Goal: Information Seeking & Learning: Learn about a topic

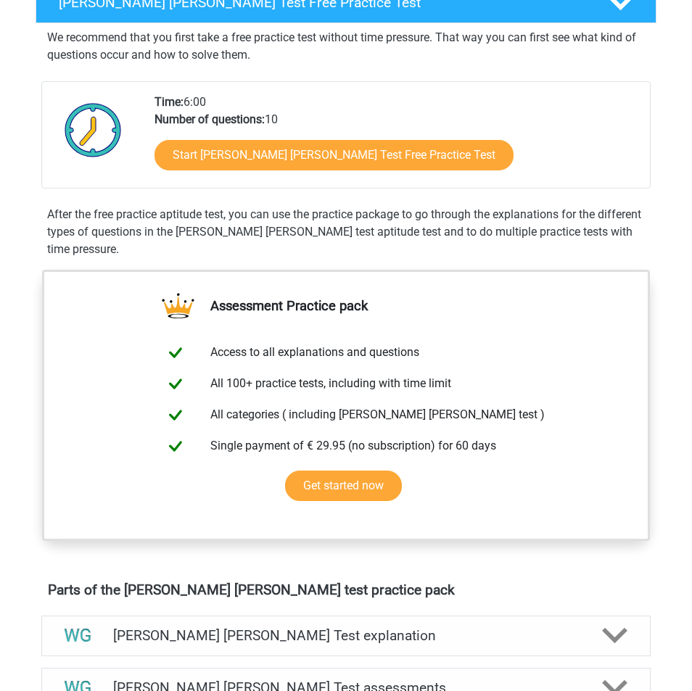
scroll to position [257, 0]
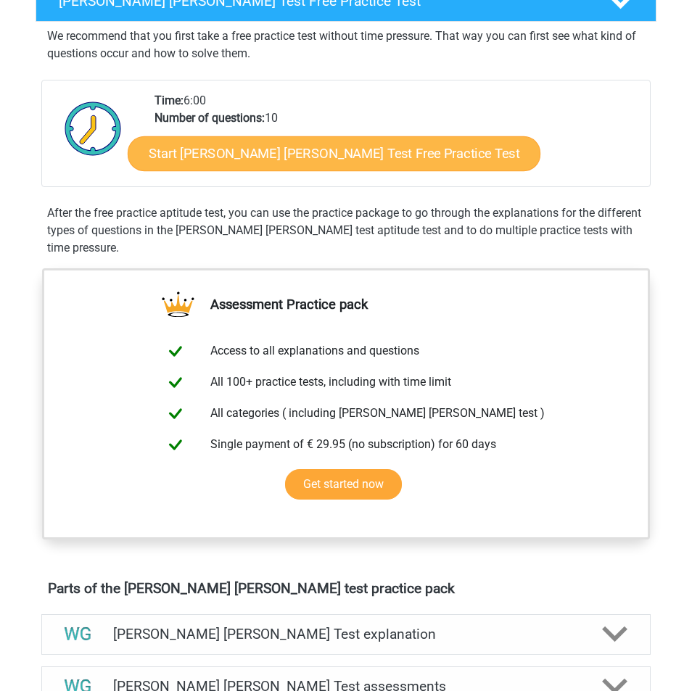
click at [290, 152] on link "Start Watson Glaser Test Free Practice Test" at bounding box center [334, 153] width 413 height 35
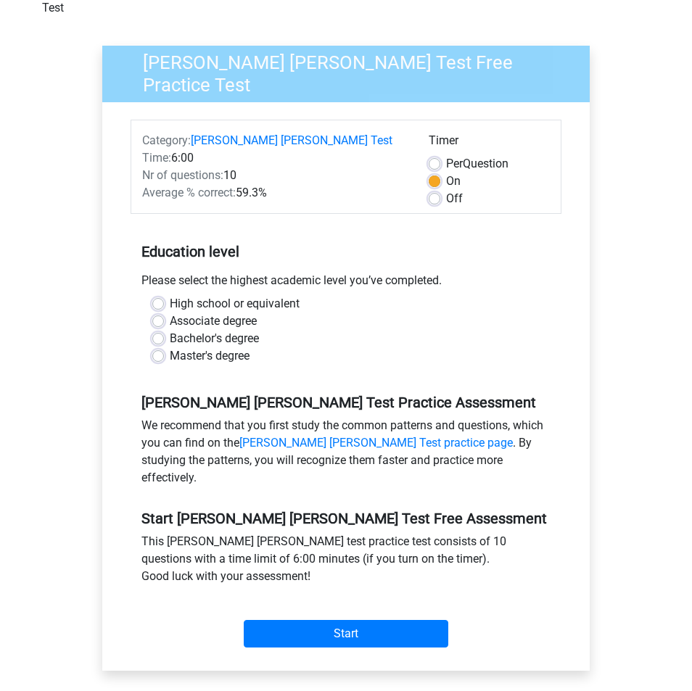
scroll to position [94, 0]
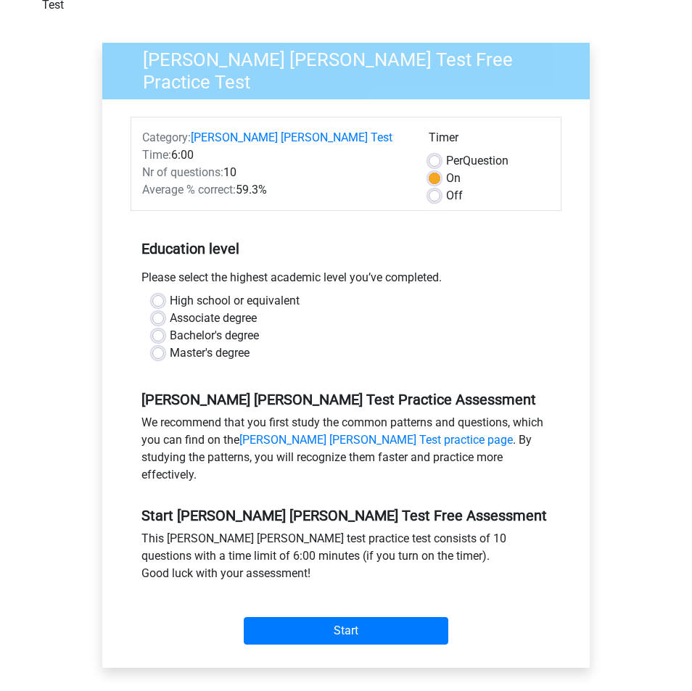
click at [446, 187] on label "Off" at bounding box center [454, 195] width 17 height 17
click at [439, 187] on input "Off" at bounding box center [434, 194] width 12 height 14
radio input "true"
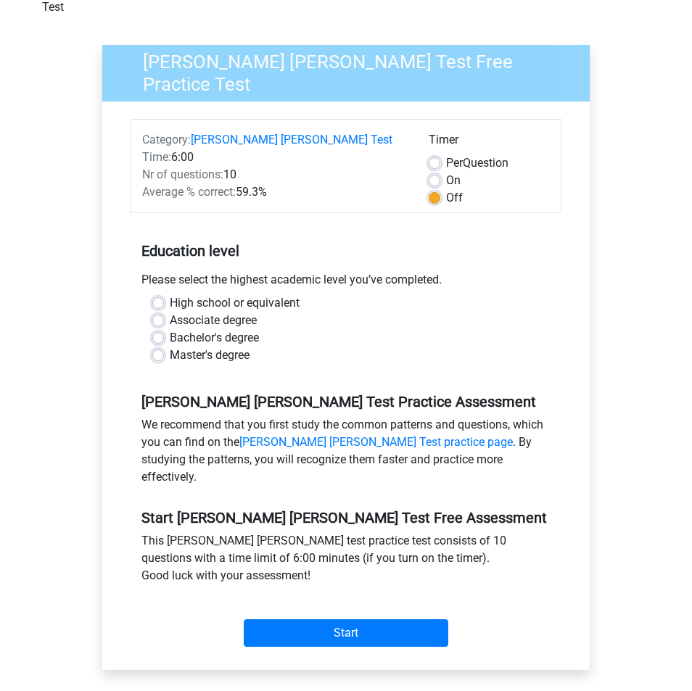
click at [221, 347] on label "Master's degree" at bounding box center [210, 355] width 80 height 17
click at [164, 347] on input "Master's degree" at bounding box center [158, 354] width 12 height 14
radio input "true"
click at [366, 619] on input "Start" at bounding box center [346, 633] width 204 height 28
click at [341, 619] on input "Start" at bounding box center [346, 633] width 204 height 28
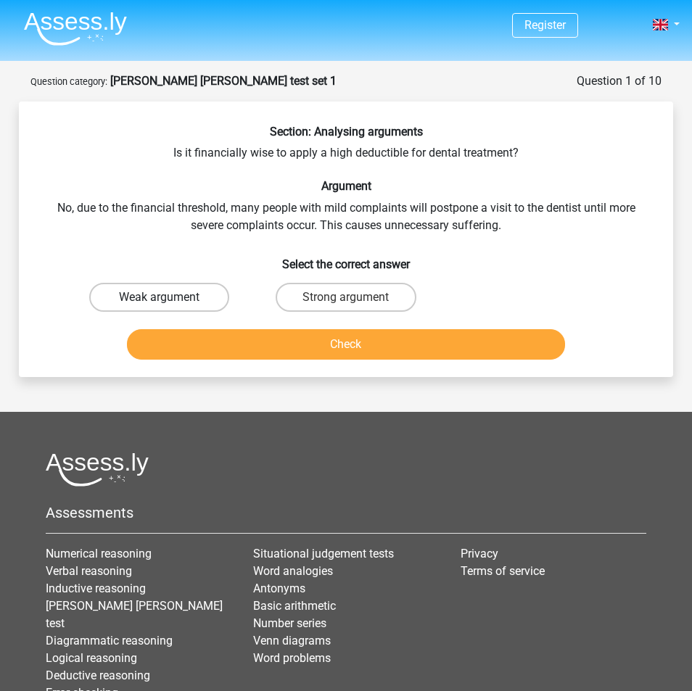
click at [146, 299] on label "Weak argument" at bounding box center [159, 297] width 140 height 29
click at [159, 299] on input "Weak argument" at bounding box center [163, 301] width 9 height 9
radio input "true"
click at [284, 339] on button "Check" at bounding box center [346, 344] width 439 height 30
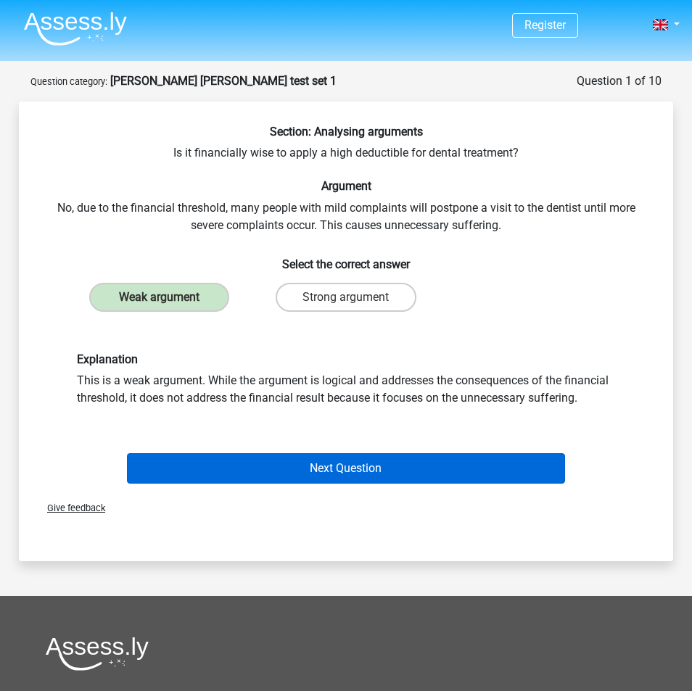
click at [353, 468] on button "Next Question" at bounding box center [346, 468] width 439 height 30
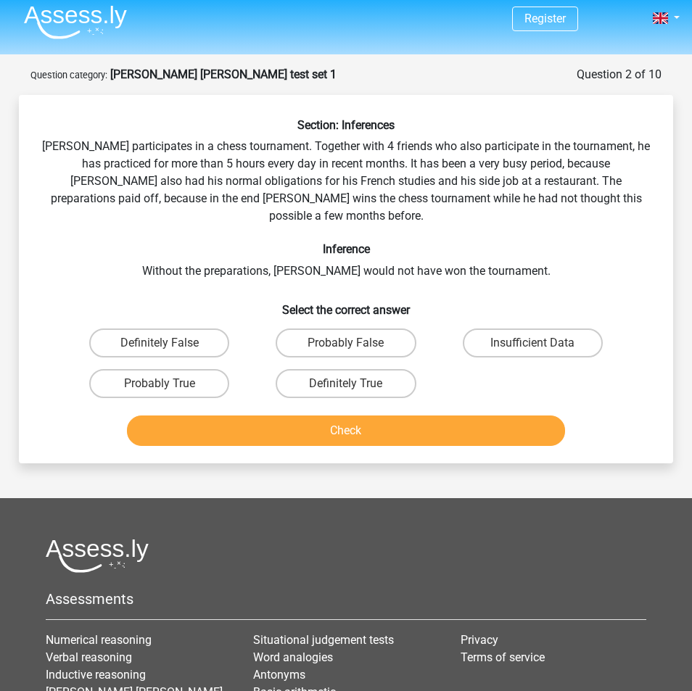
scroll to position [7, 0]
click at [136, 369] on label "Probably True" at bounding box center [159, 383] width 140 height 29
click at [159, 384] on input "Probably True" at bounding box center [163, 388] width 9 height 9
radio input "true"
click at [302, 415] on button "Check" at bounding box center [346, 430] width 439 height 30
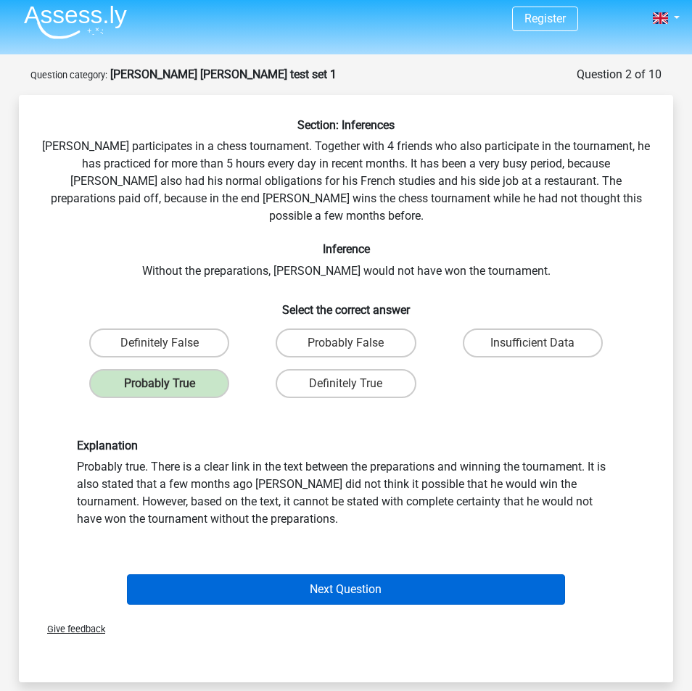
click at [380, 574] on button "Next Question" at bounding box center [346, 589] width 439 height 30
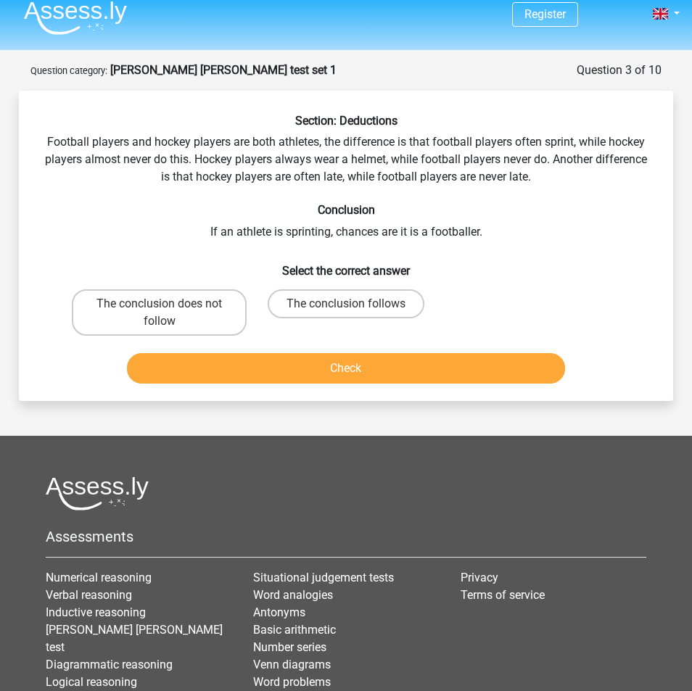
scroll to position [4, 0]
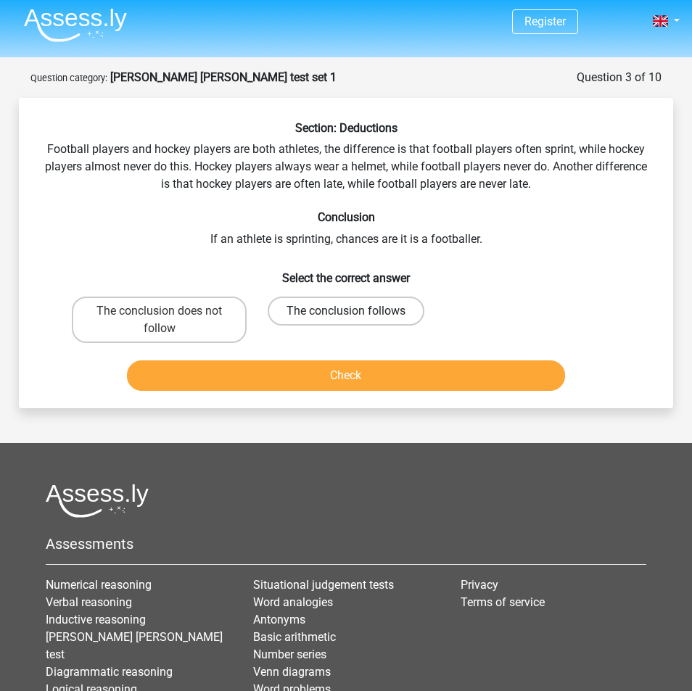
click at [399, 310] on label "The conclusion follows" at bounding box center [346, 311] width 157 height 29
click at [355, 311] on input "The conclusion follows" at bounding box center [350, 315] width 9 height 9
radio input "true"
click at [387, 374] on button "Check" at bounding box center [346, 375] width 439 height 30
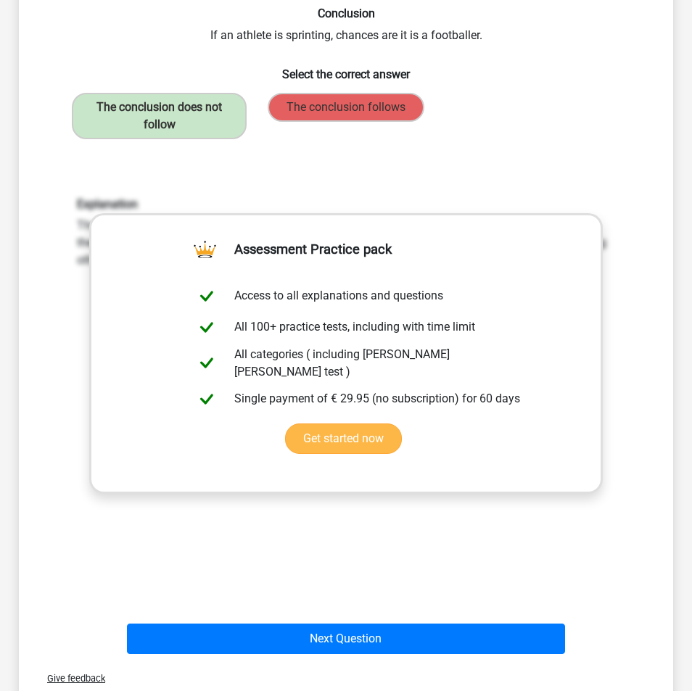
scroll to position [207, 0]
click at [648, 381] on div "Explanation The conclusion does not follow. Nothing is stated about how many fo…" at bounding box center [346, 386] width 608 height 449
click at [402, 423] on link "Get started now" at bounding box center [343, 438] width 117 height 30
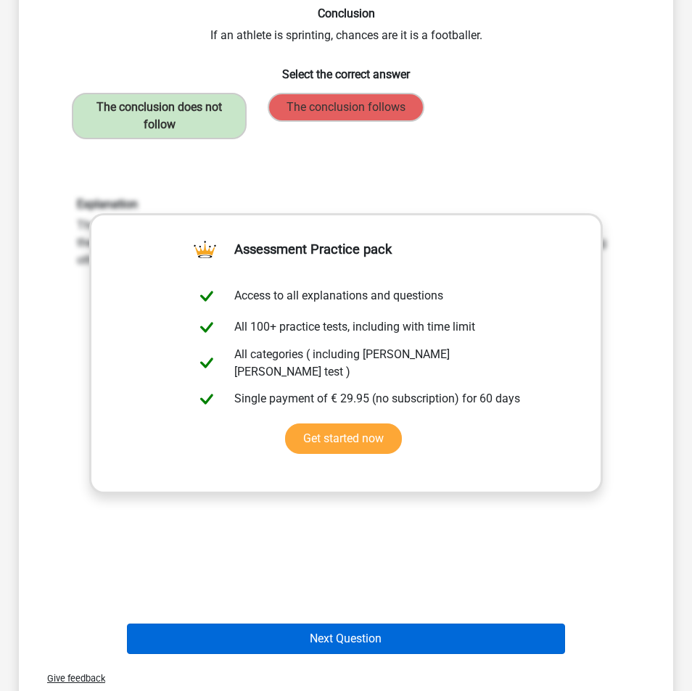
click at [304, 640] on button "Next Question" at bounding box center [346, 638] width 439 height 30
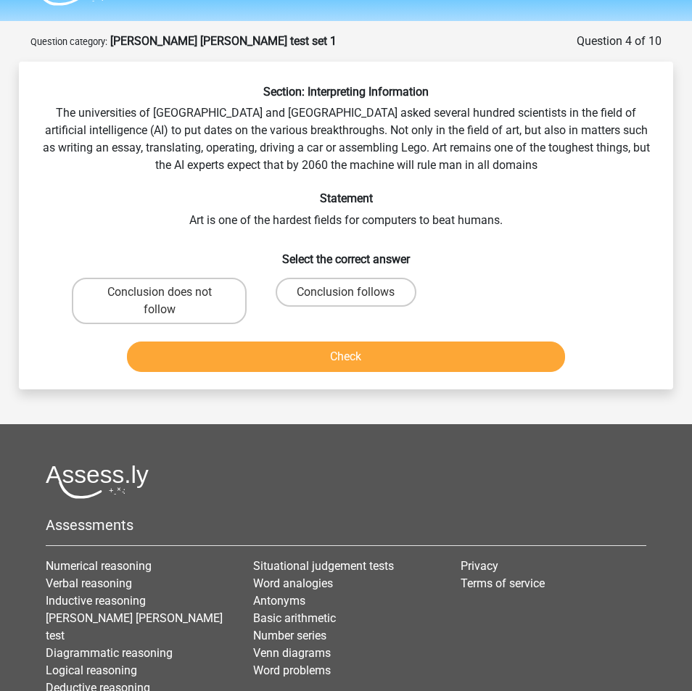
scroll to position [0, 0]
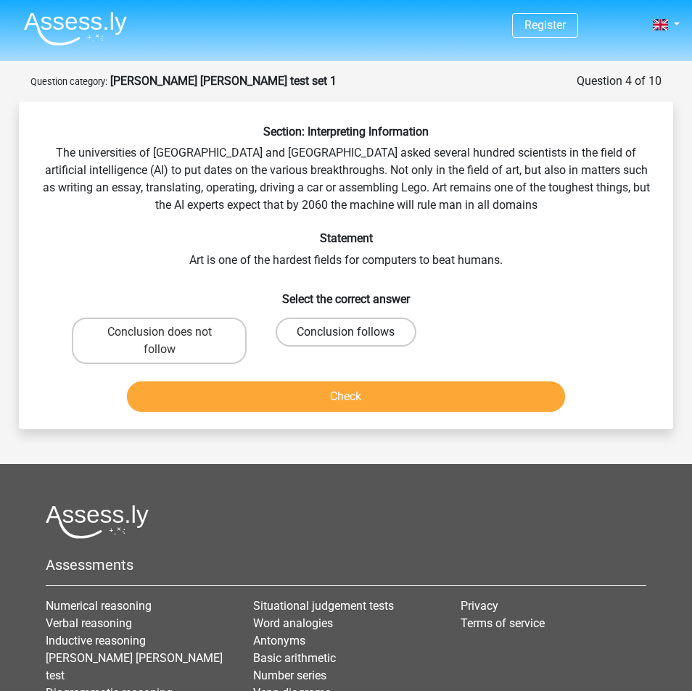
click at [372, 341] on label "Conclusion follows" at bounding box center [345, 332] width 140 height 29
click at [355, 341] on input "Conclusion follows" at bounding box center [350, 336] width 9 height 9
radio input "true"
click at [317, 403] on button "Check" at bounding box center [346, 396] width 439 height 30
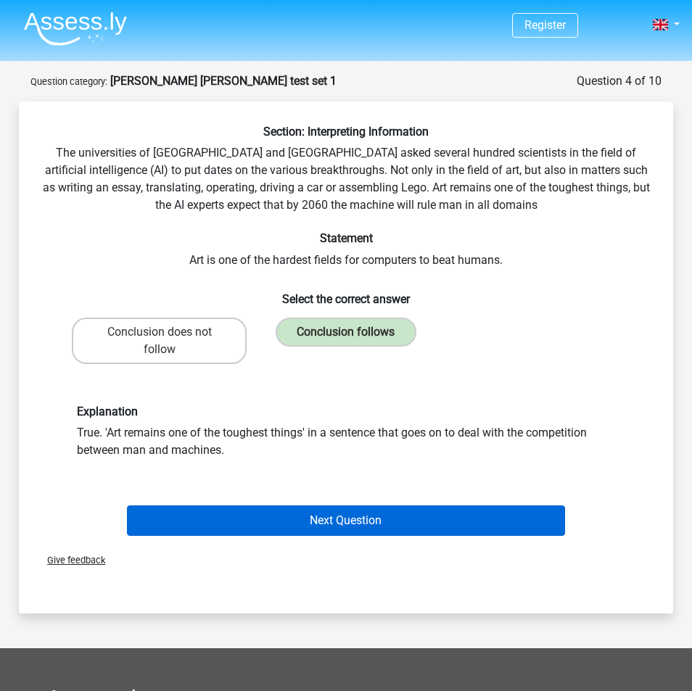
click at [335, 528] on button "Next Question" at bounding box center [346, 520] width 439 height 30
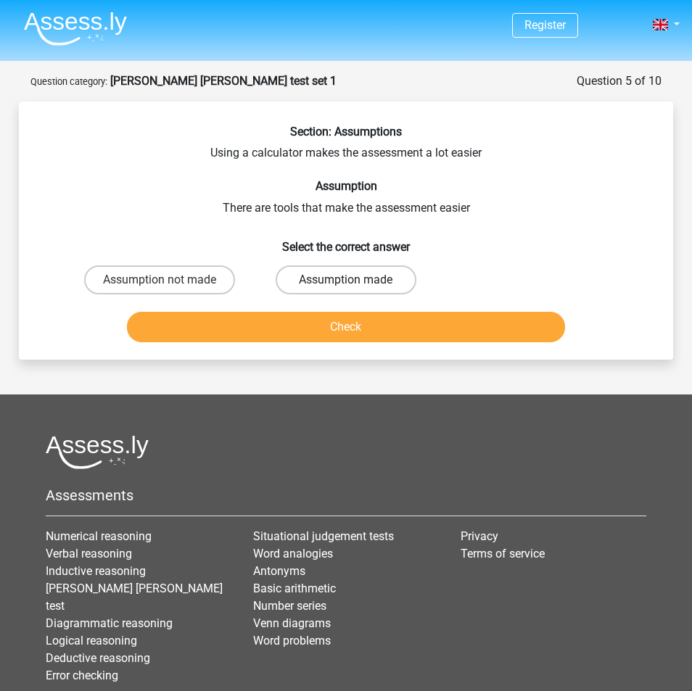
click at [361, 283] on label "Assumption made" at bounding box center [345, 279] width 140 height 29
click at [355, 283] on input "Assumption made" at bounding box center [350, 284] width 9 height 9
radio input "true"
click at [368, 333] on button "Check" at bounding box center [346, 327] width 439 height 30
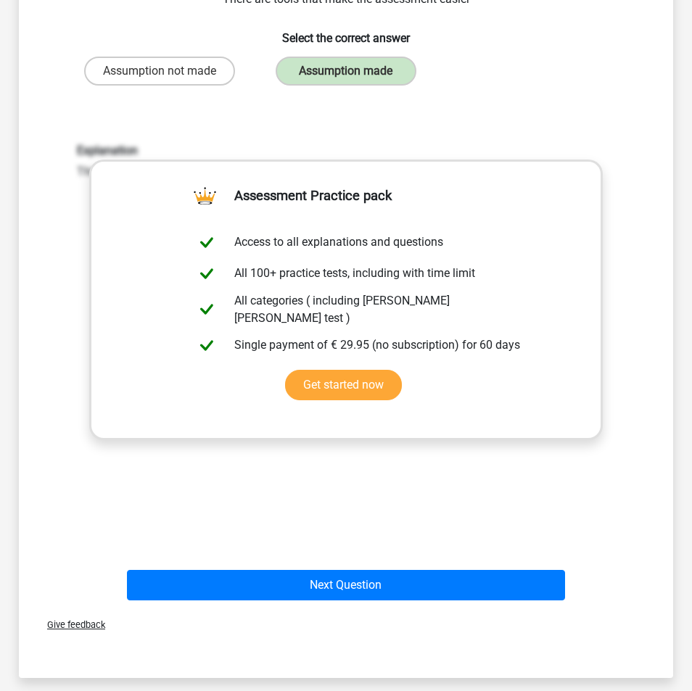
scroll to position [210, 0]
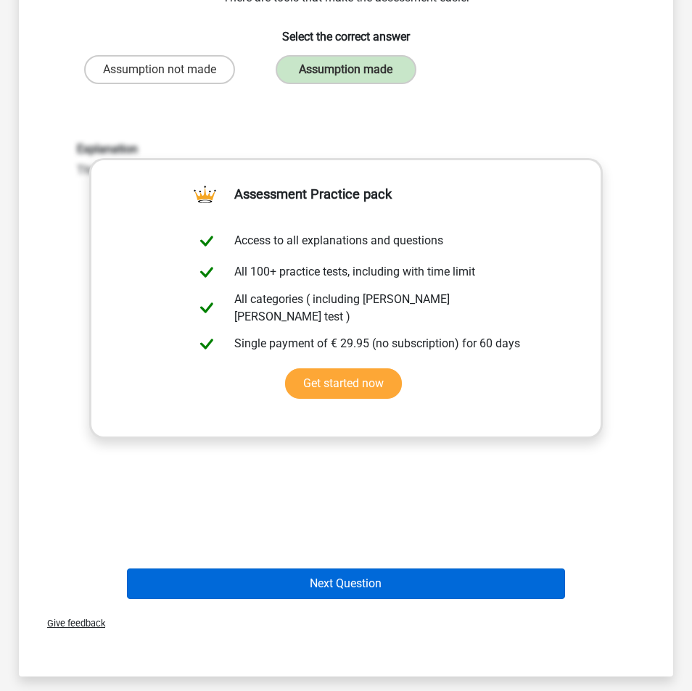
click at [364, 583] on button "Next Question" at bounding box center [346, 583] width 439 height 30
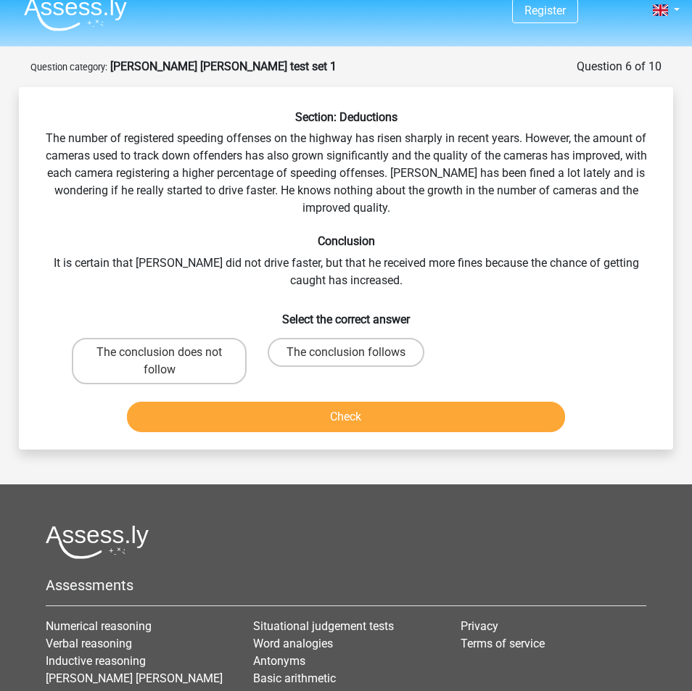
scroll to position [0, 0]
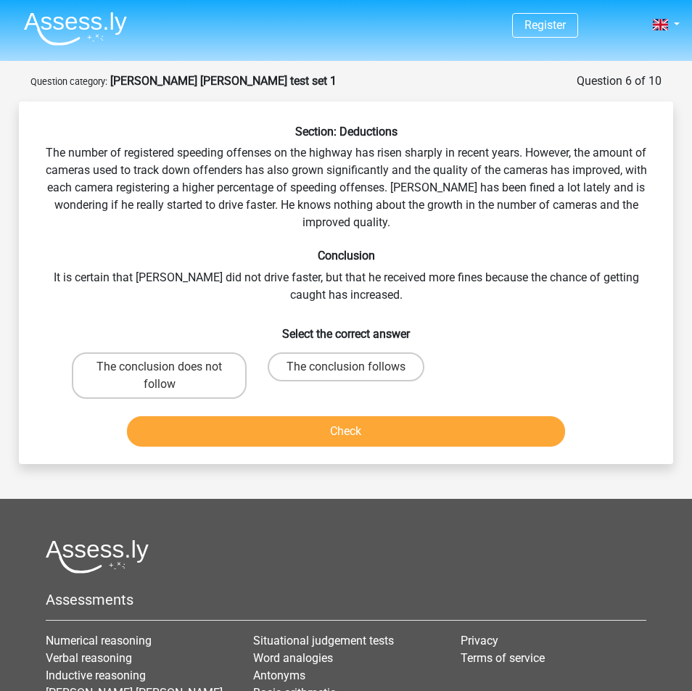
drag, startPoint x: 115, startPoint y: 368, endPoint x: 148, endPoint y: 408, distance: 51.5
click at [115, 368] on label "The conclusion does not follow" at bounding box center [159, 375] width 175 height 46
click at [159, 368] on input "The conclusion does not follow" at bounding box center [163, 371] width 9 height 9
radio input "true"
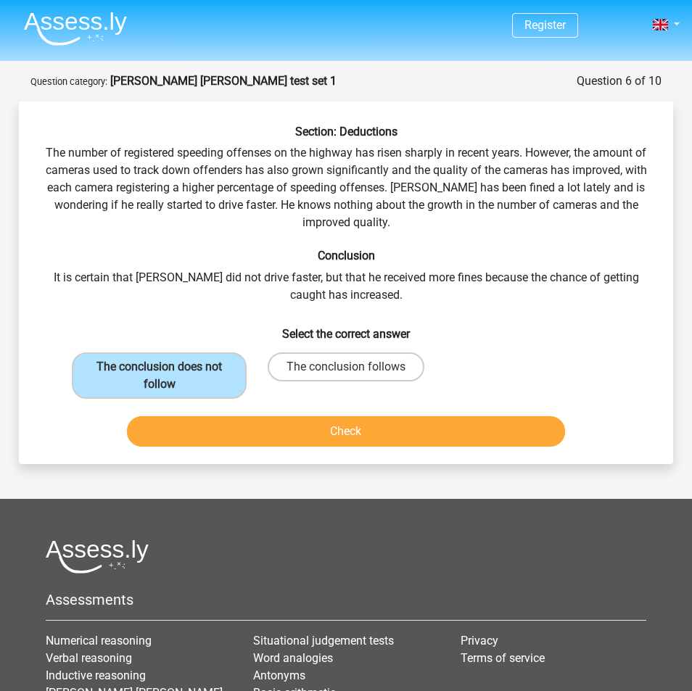
click at [220, 428] on button "Check" at bounding box center [346, 431] width 439 height 30
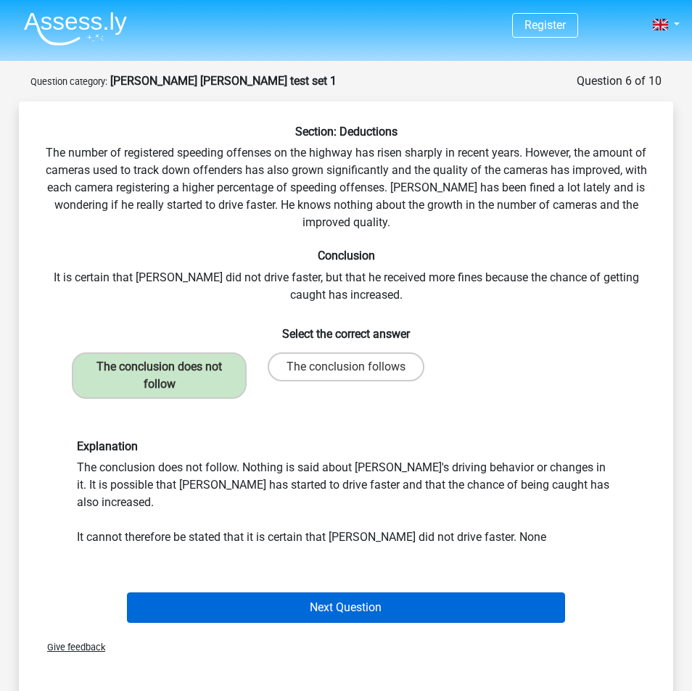
click at [372, 592] on button "Next Question" at bounding box center [346, 607] width 439 height 30
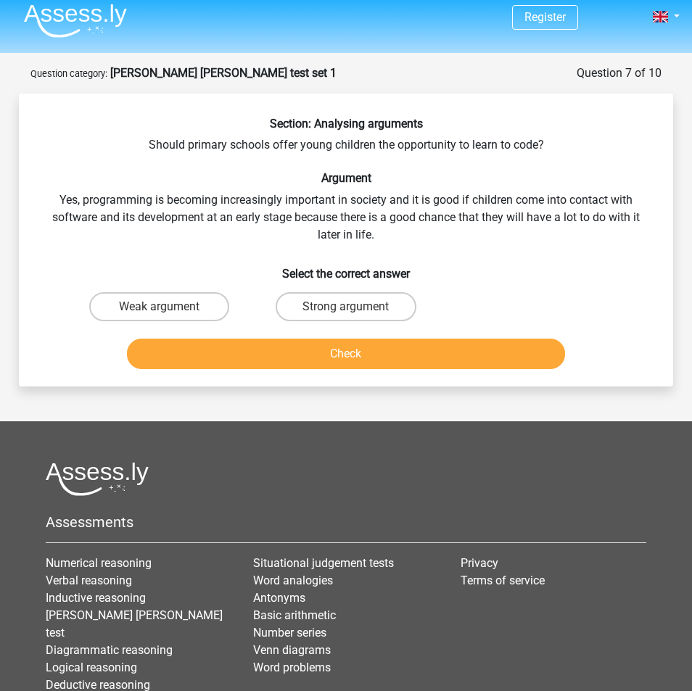
scroll to position [4, 0]
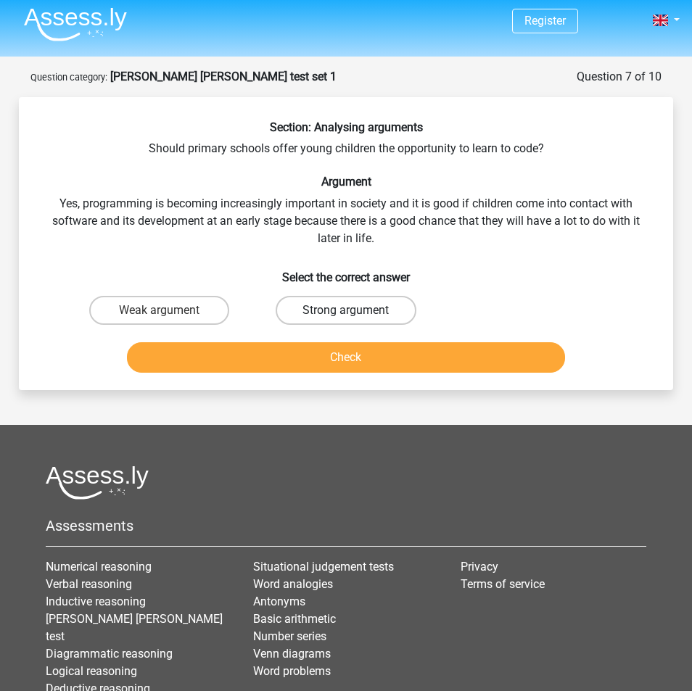
click at [365, 307] on label "Strong argument" at bounding box center [345, 310] width 140 height 29
click at [355, 310] on input "Strong argument" at bounding box center [350, 314] width 9 height 9
radio input "true"
click at [361, 355] on button "Check" at bounding box center [346, 357] width 439 height 30
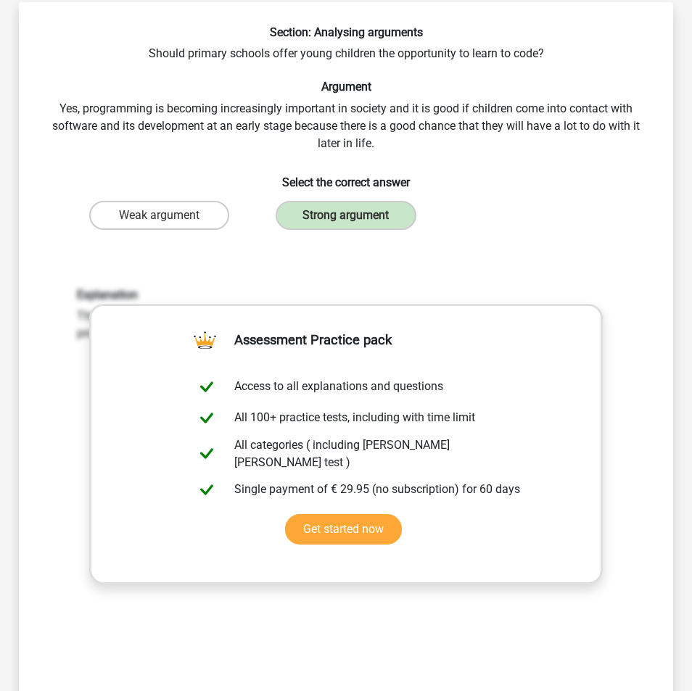
scroll to position [112, 0]
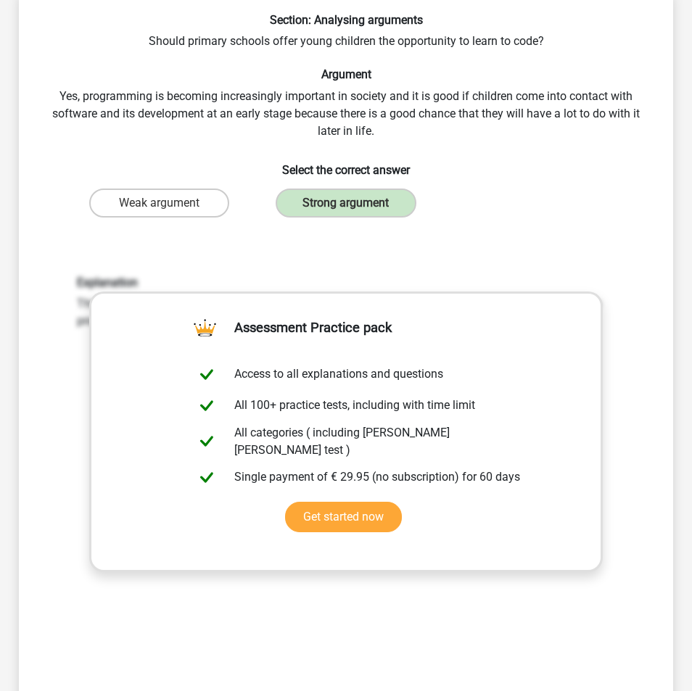
click at [440, 646] on div "Explanation This is a strong argument. It explains why it is important for chil…" at bounding box center [346, 465] width 608 height 449
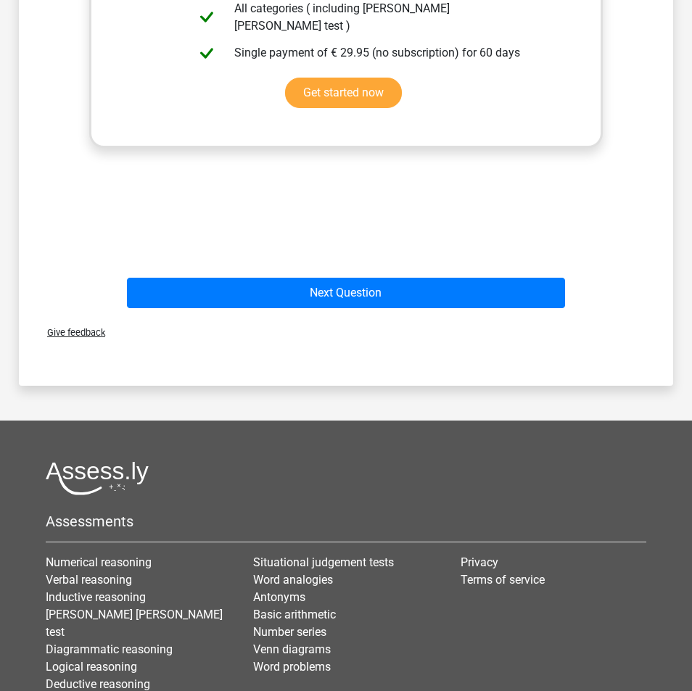
click at [303, 305] on button "Next Question" at bounding box center [346, 293] width 439 height 30
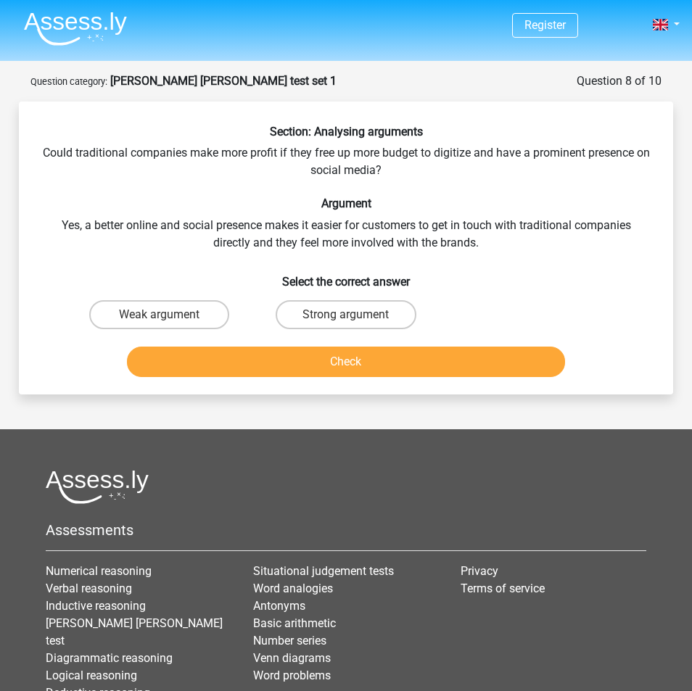
scroll to position [0, 0]
click at [144, 313] on label "Weak argument" at bounding box center [159, 314] width 140 height 29
click at [159, 315] on input "Weak argument" at bounding box center [163, 319] width 9 height 9
radio input "true"
click at [304, 370] on button "Check" at bounding box center [346, 362] width 439 height 30
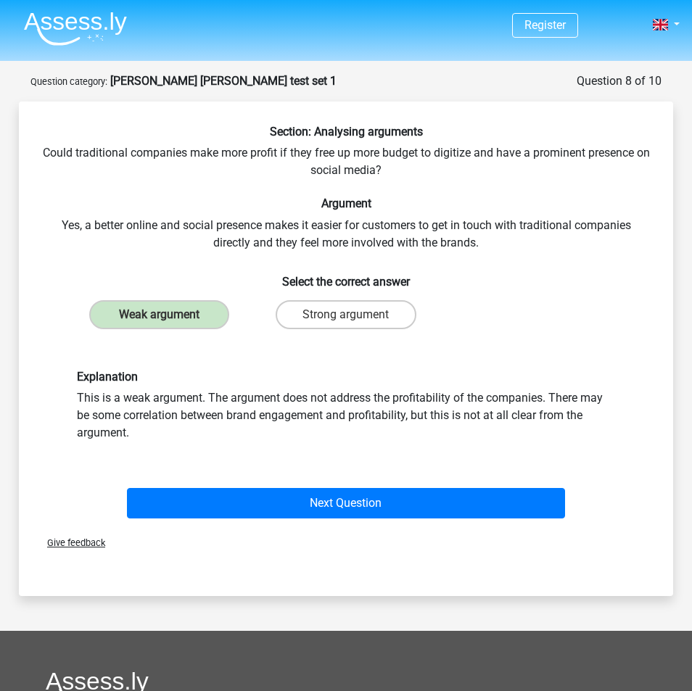
click at [323, 503] on button "Next Question" at bounding box center [346, 503] width 439 height 30
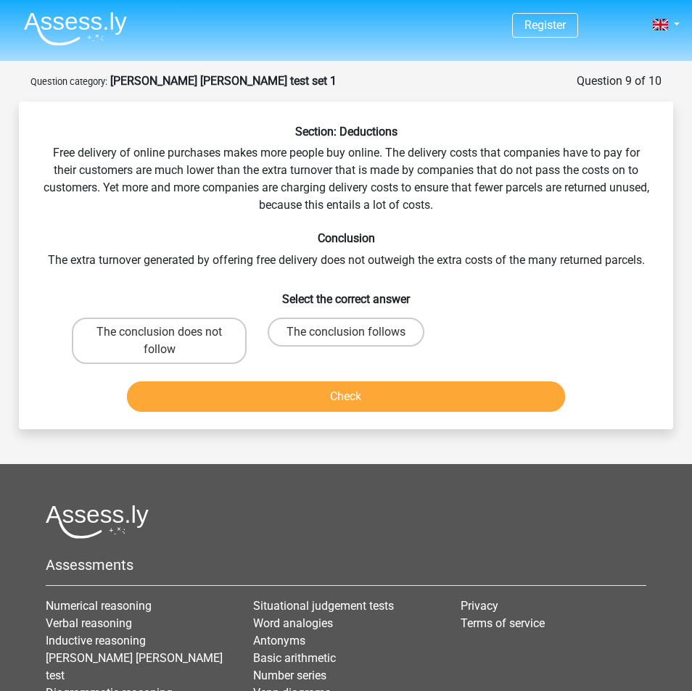
click at [346, 332] on input "The conclusion follows" at bounding box center [350, 336] width 9 height 9
radio input "true"
click at [363, 404] on button "Check" at bounding box center [346, 396] width 439 height 30
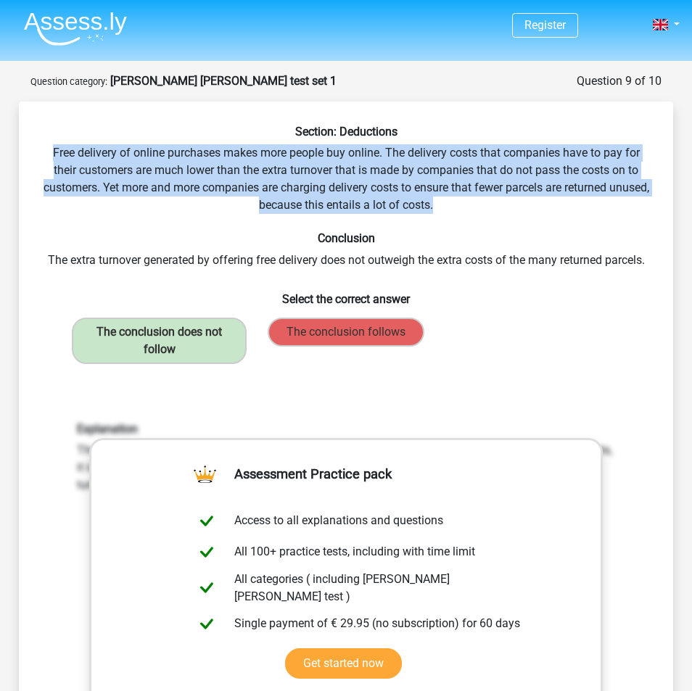
drag, startPoint x: 460, startPoint y: 204, endPoint x: 51, endPoint y: 149, distance: 412.6
click at [51, 149] on div "Section: Deductions Free delivery of online purchases makes more people buy onl…" at bounding box center [346, 505] width 642 height 760
copy div "Free delivery of online purchases makes more people buy online. The delivery co…"
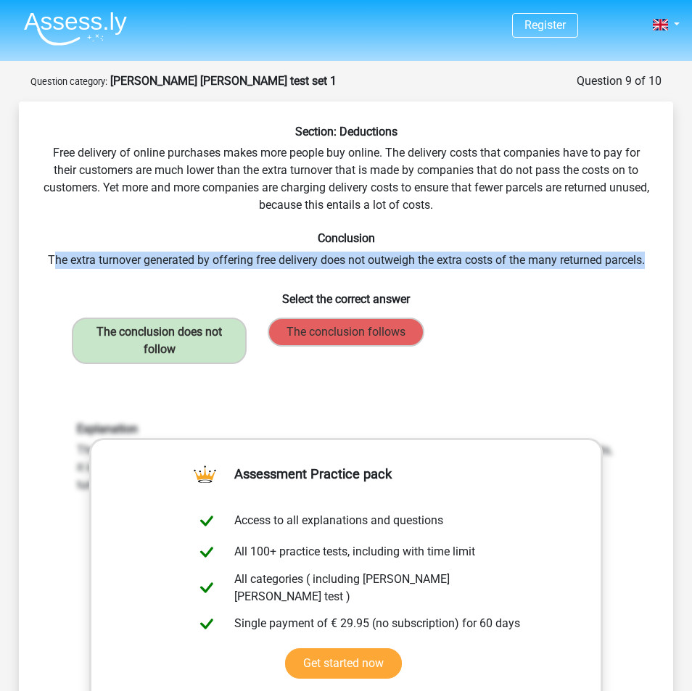
drag, startPoint x: 49, startPoint y: 258, endPoint x: 646, endPoint y: 259, distance: 597.4
click at [650, 258] on div "Section: Deductions Free delivery of online purchases makes more people buy onl…" at bounding box center [346, 505] width 642 height 760
copy div "he extra turnover generated by offering free delivery does not outweigh the ext…"
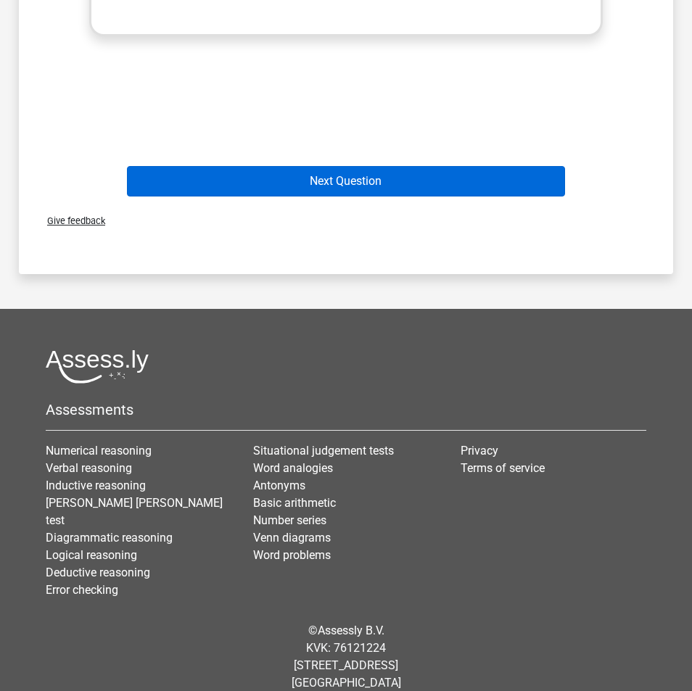
click at [295, 181] on button "Next Question" at bounding box center [346, 181] width 439 height 30
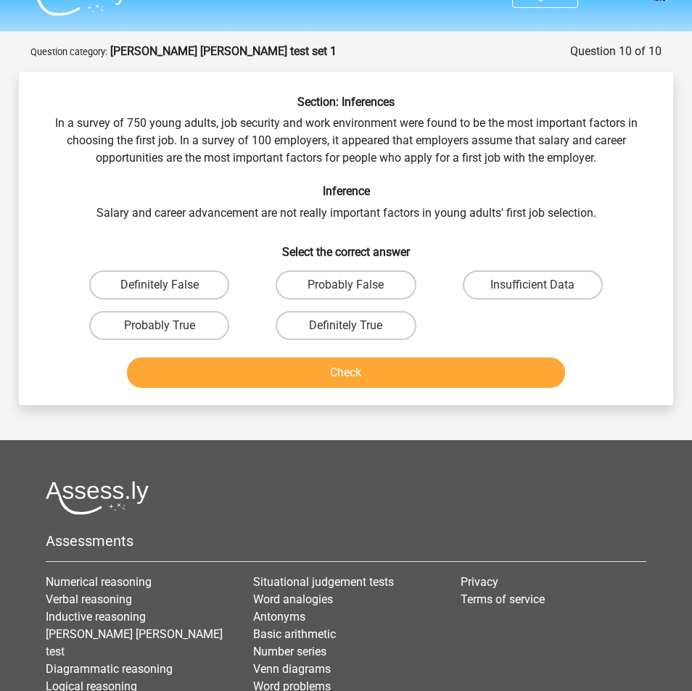
scroll to position [25, 0]
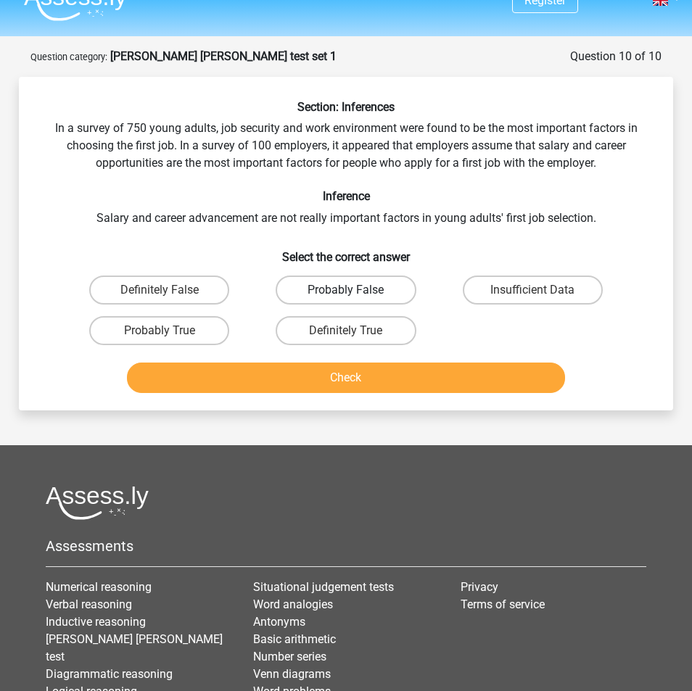
click at [357, 293] on label "Probably False" at bounding box center [345, 289] width 140 height 29
click at [355, 293] on input "Probably False" at bounding box center [350, 294] width 9 height 9
radio input "true"
click at [350, 378] on button "Check" at bounding box center [346, 377] width 439 height 30
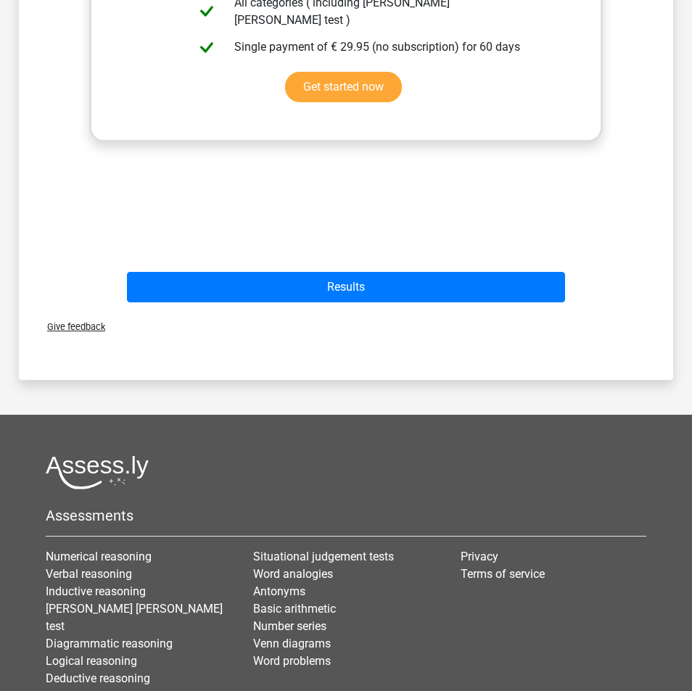
scroll to position [621, 0]
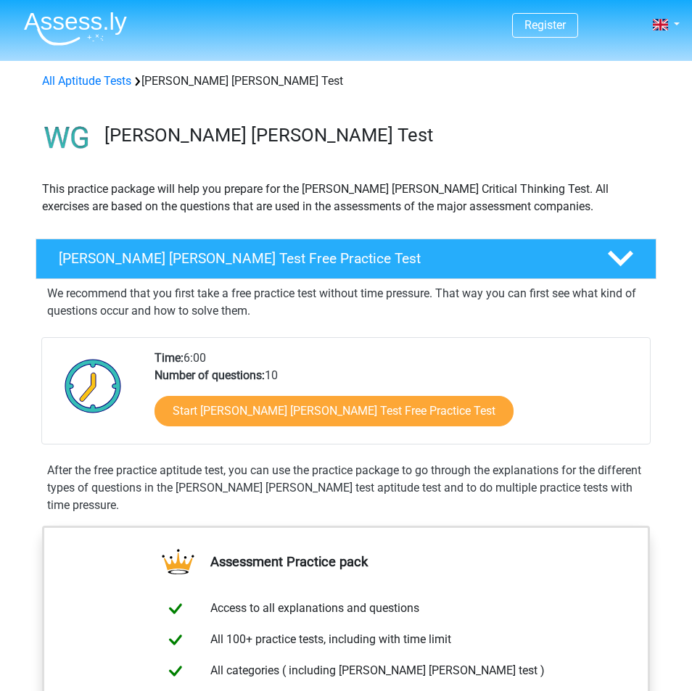
scroll to position [257, 0]
